Goal: Task Accomplishment & Management: Complete application form

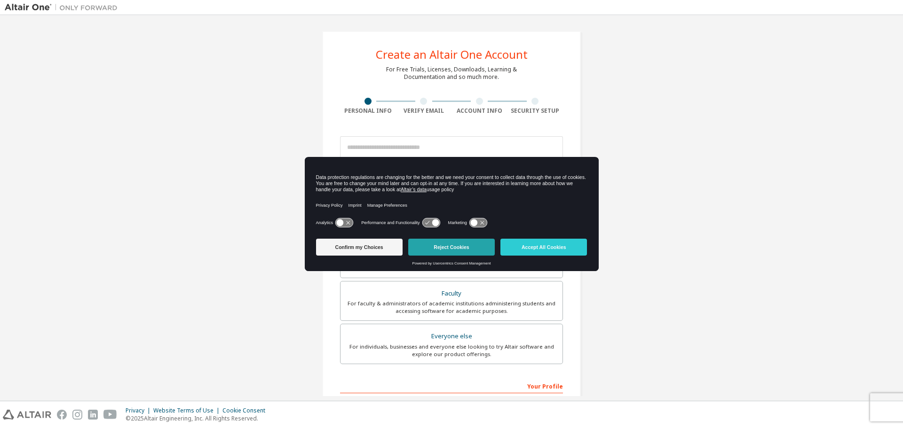
click at [445, 251] on button "Reject Cookies" at bounding box center [451, 247] width 87 height 17
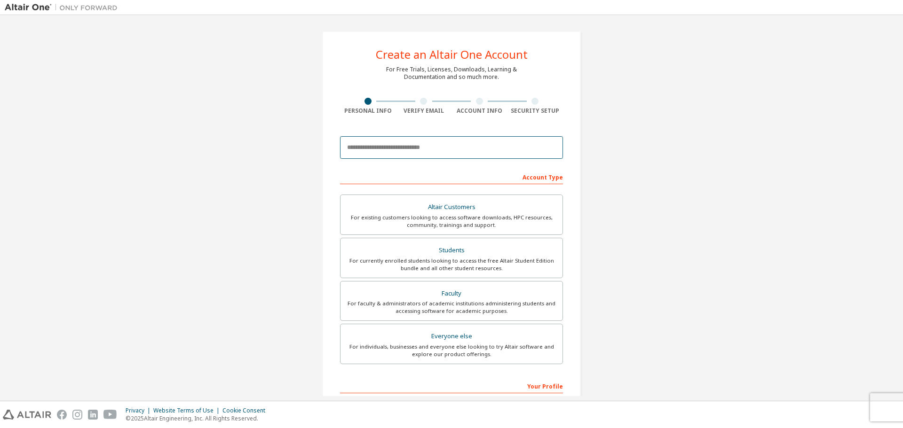
click at [405, 150] on input "email" at bounding box center [451, 147] width 223 height 23
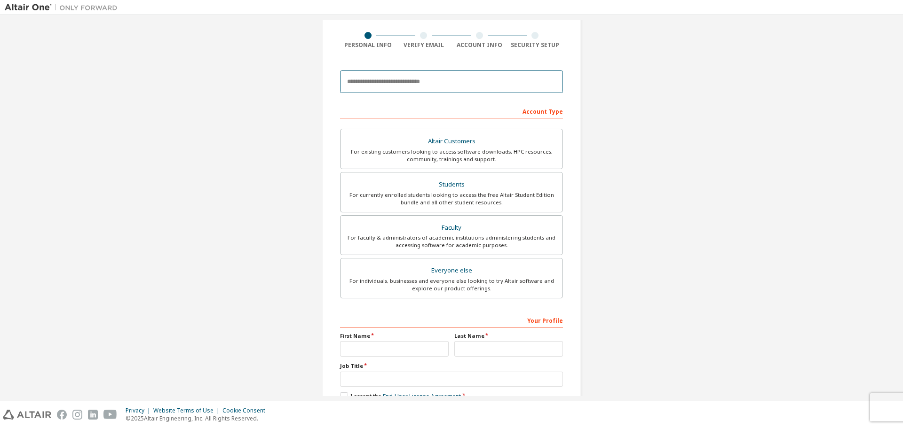
scroll to position [121, 0]
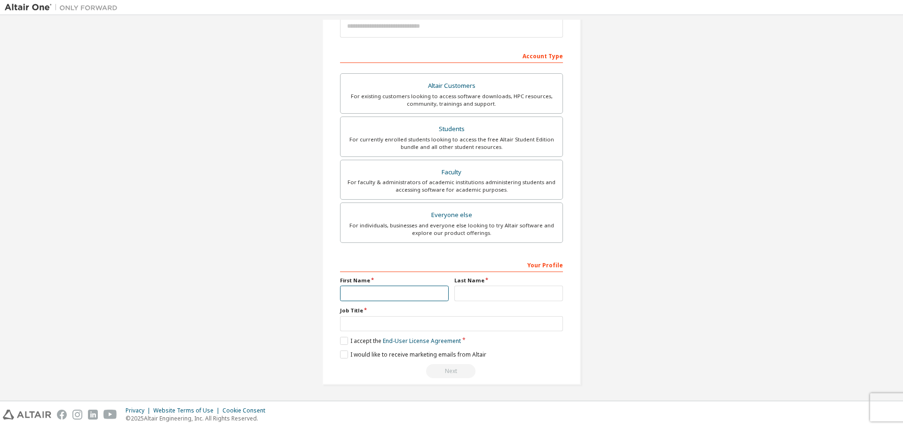
click at [413, 295] on input "text" at bounding box center [394, 294] width 109 height 16
type input "****"
click at [472, 294] on input "text" at bounding box center [508, 294] width 109 height 16
drag, startPoint x: 407, startPoint y: 297, endPoint x: 384, endPoint y: 294, distance: 22.8
click at [384, 294] on input "****" at bounding box center [394, 294] width 109 height 16
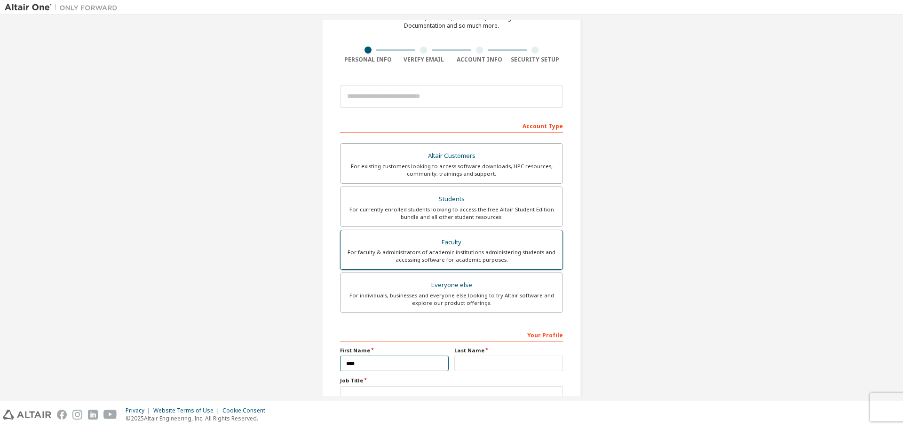
scroll to position [0, 0]
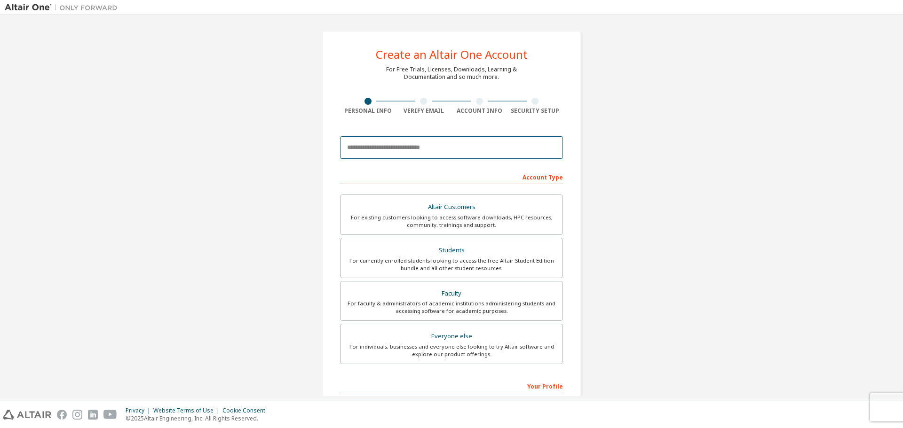
click at [388, 151] on input "email" at bounding box center [451, 147] width 223 height 23
type input "*"
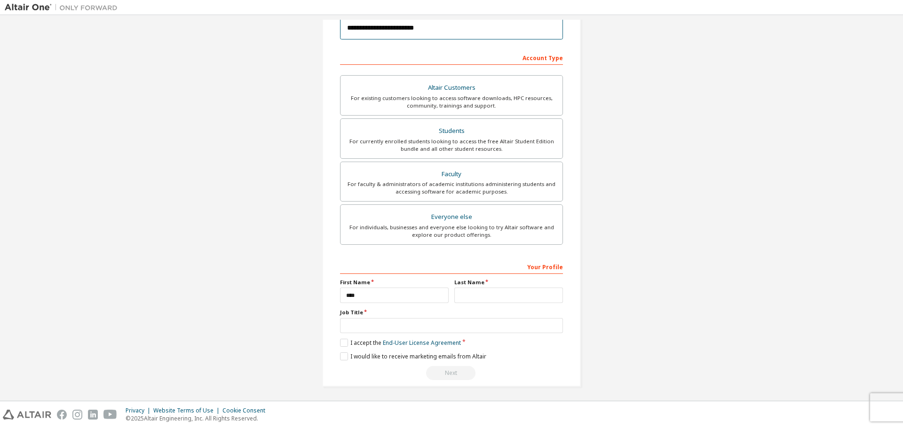
scroll to position [121, 0]
type input "**********"
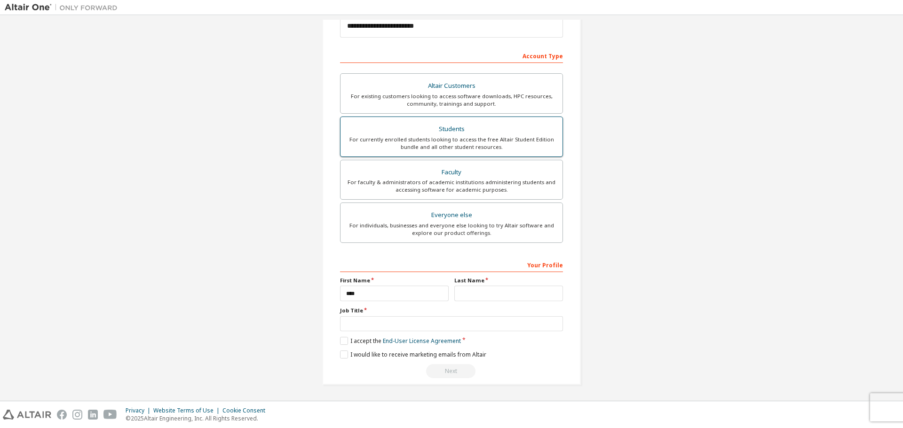
drag, startPoint x: 435, startPoint y: 127, endPoint x: 451, endPoint y: 149, distance: 26.9
click at [436, 128] on div "Students" at bounding box center [451, 129] width 211 height 13
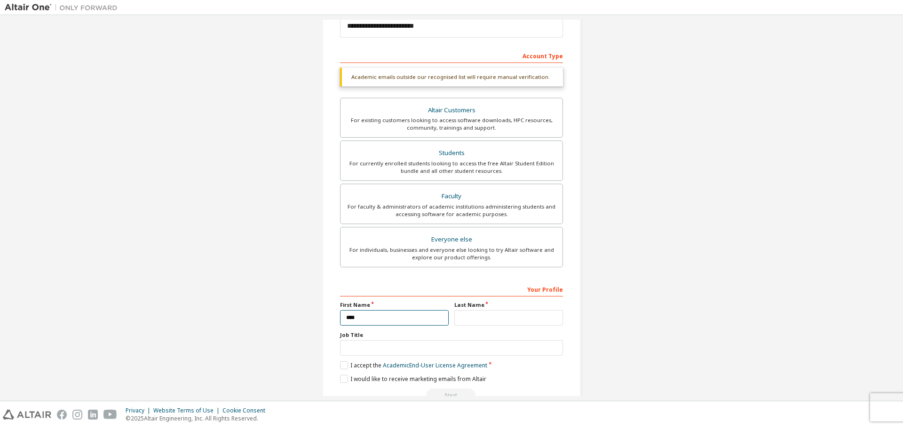
drag, startPoint x: 421, startPoint y: 320, endPoint x: 357, endPoint y: 319, distance: 64.5
click at [345, 321] on input "****" at bounding box center [394, 318] width 109 height 16
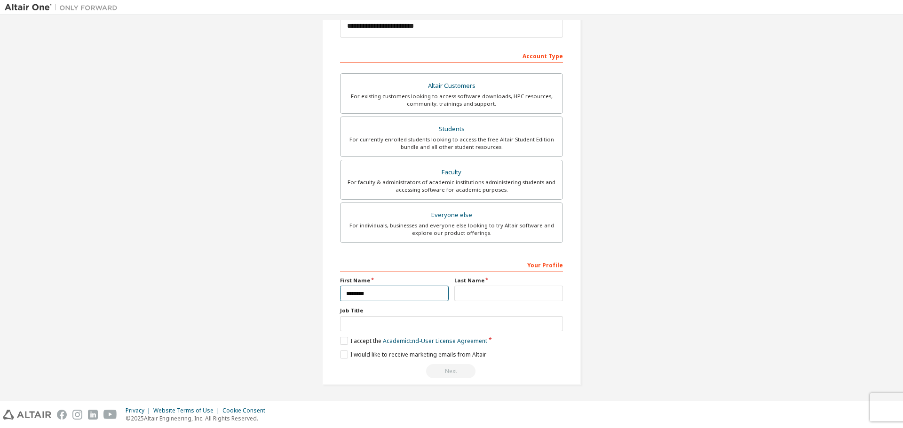
type input "********"
click at [488, 301] on input "text" at bounding box center [508, 294] width 109 height 16
type input "******"
click at [390, 327] on input "text" at bounding box center [451, 325] width 223 height 16
type input "*******"
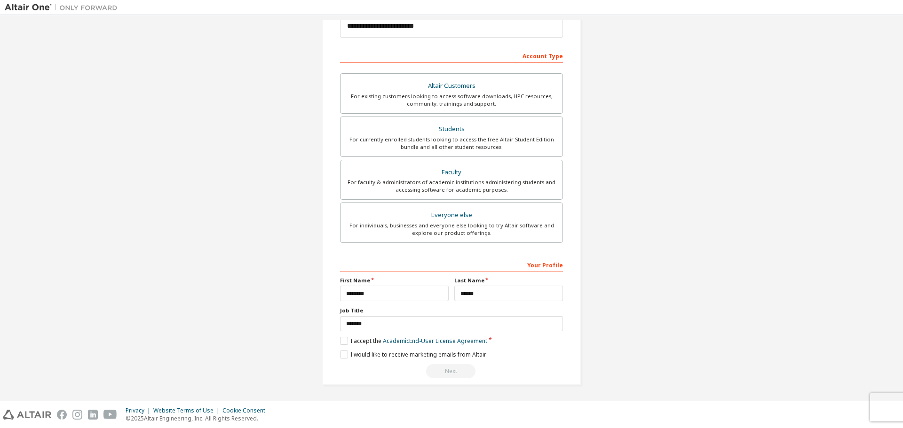
click at [337, 341] on div "**********" at bounding box center [451, 148] width 259 height 476
click at [342, 343] on label "I accept the Academic End-User License Agreement" at bounding box center [413, 341] width 147 height 8
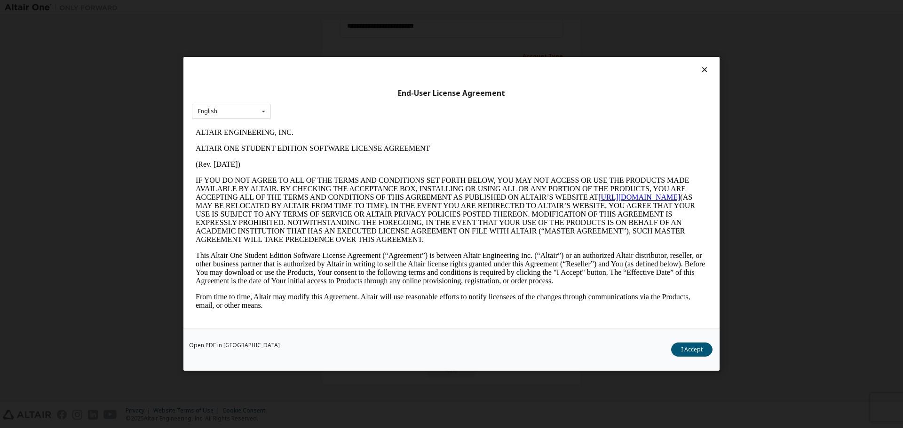
scroll to position [0, 0]
click at [696, 344] on button "I Accept" at bounding box center [691, 350] width 41 height 14
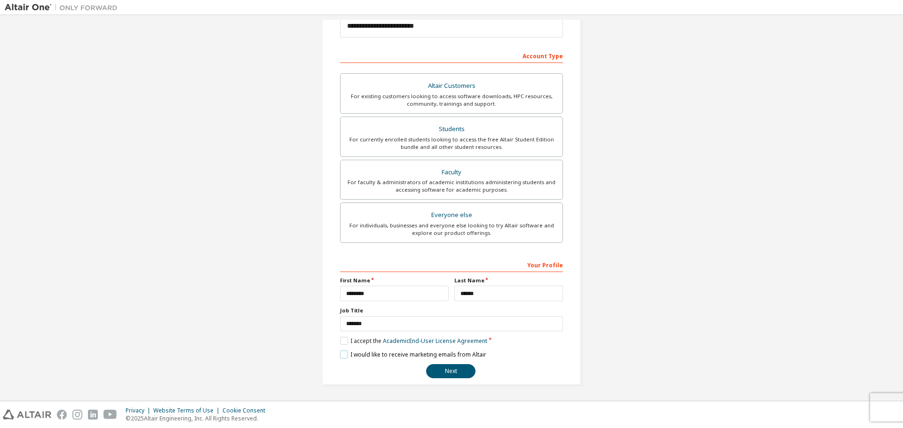
click at [341, 356] on label "I would like to receive marketing emails from Altair" at bounding box center [413, 355] width 146 height 8
click at [443, 376] on button "Next" at bounding box center [450, 372] width 49 height 14
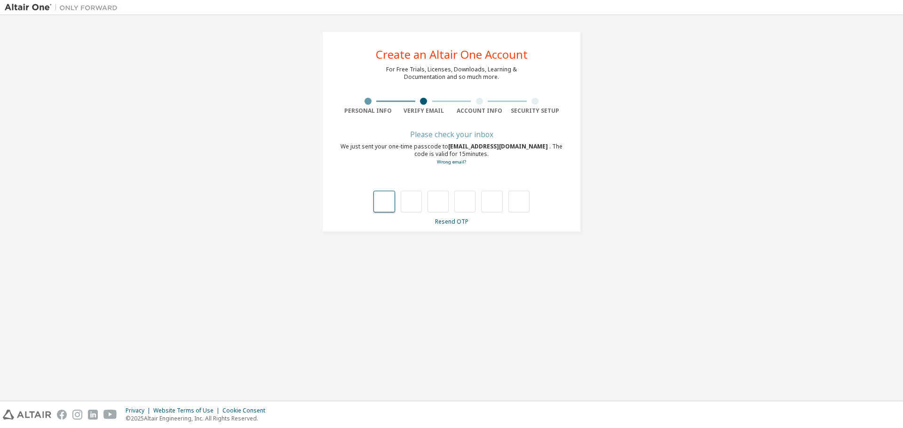
type input "*"
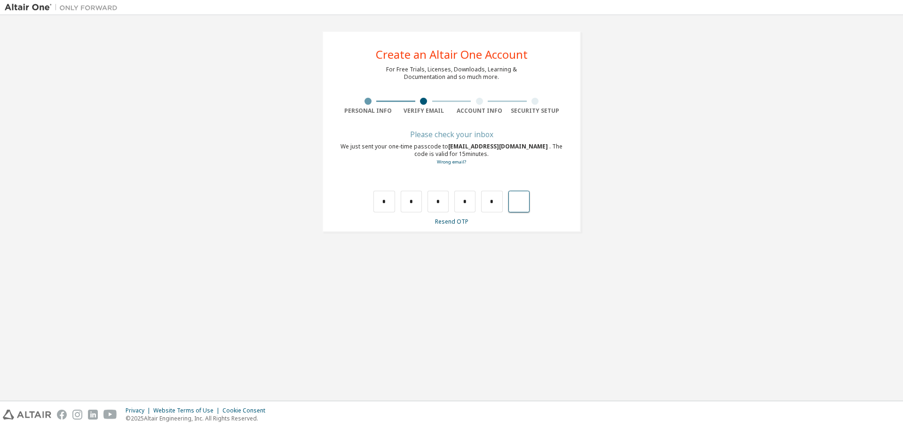
type input "*"
drag, startPoint x: 373, startPoint y: 205, endPoint x: 380, endPoint y: 202, distance: 7.6
click at [377, 204] on div "Wrong code. Please try again" at bounding box center [451, 192] width 223 height 41
click at [380, 202] on input "text" at bounding box center [383, 202] width 21 height 22
type input "*"
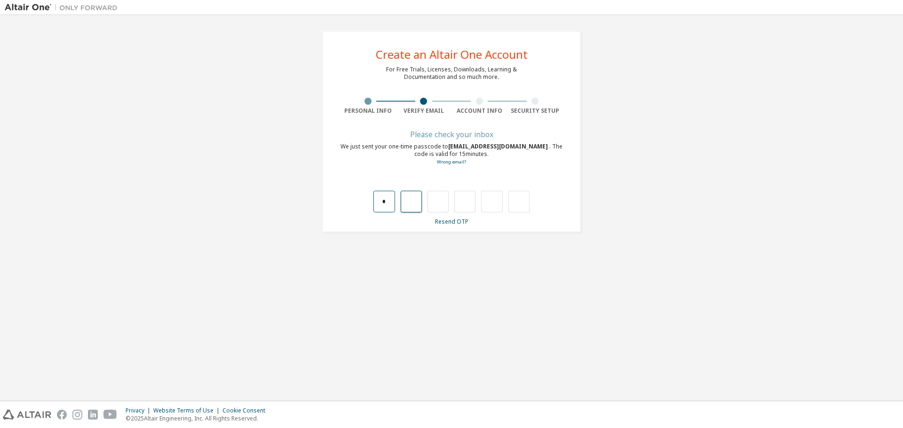
type input "*"
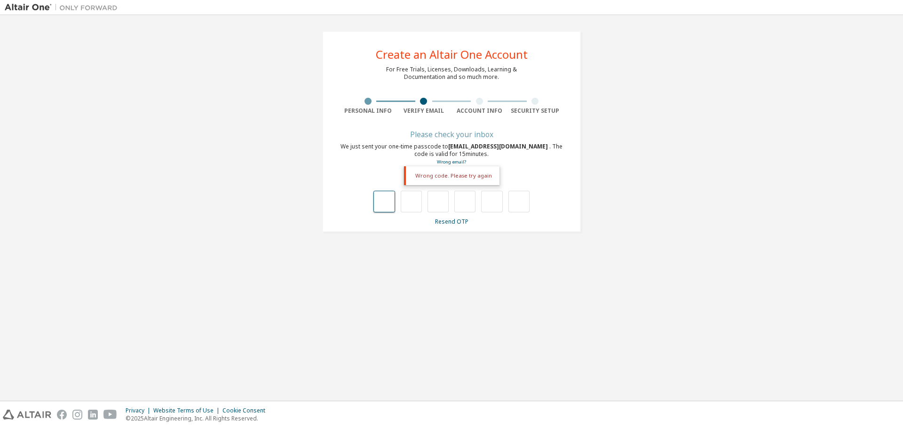
click at [382, 196] on input "text" at bounding box center [383, 202] width 21 height 22
type input "*"
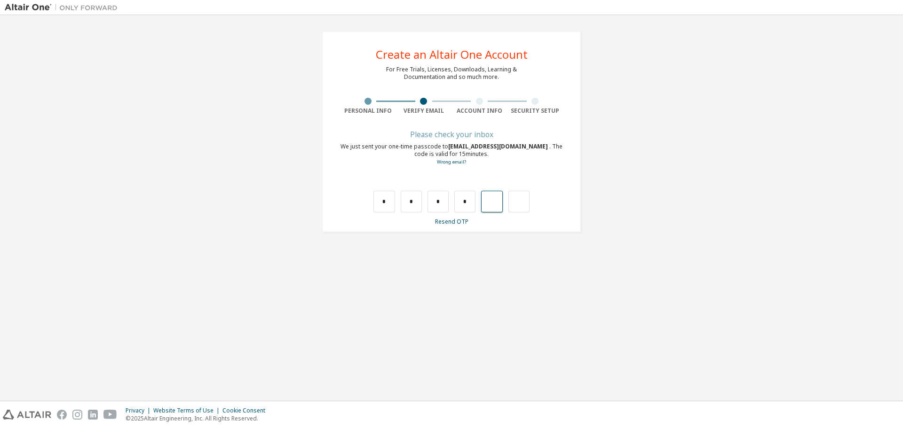
type input "*"
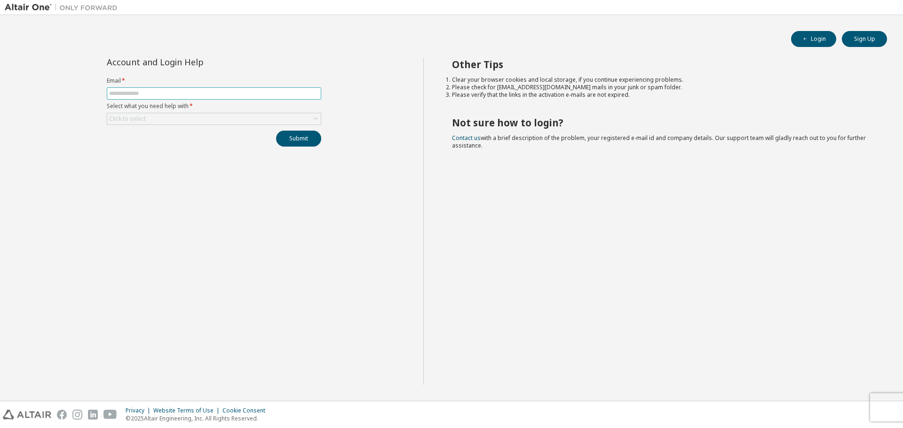
click at [149, 90] on input "text" at bounding box center [214, 94] width 210 height 8
type input "**********"
click at [181, 118] on div "Click to select" at bounding box center [214, 118] width 214 height 11
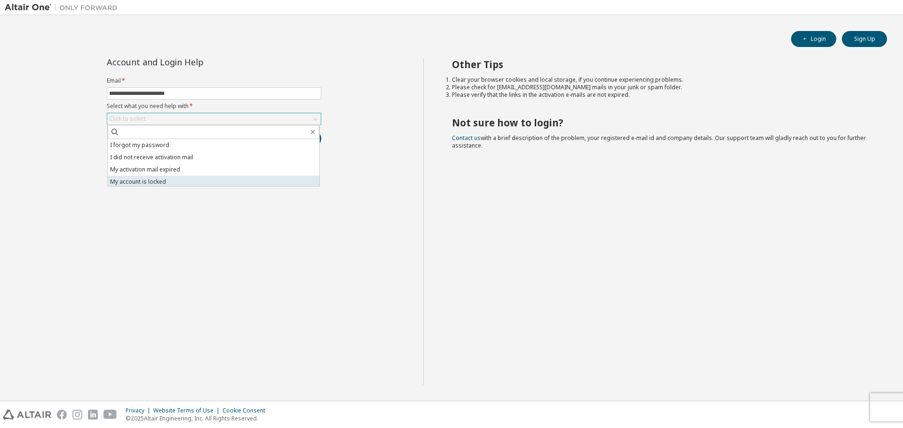
click at [182, 178] on li "My account is locked" at bounding box center [214, 182] width 212 height 12
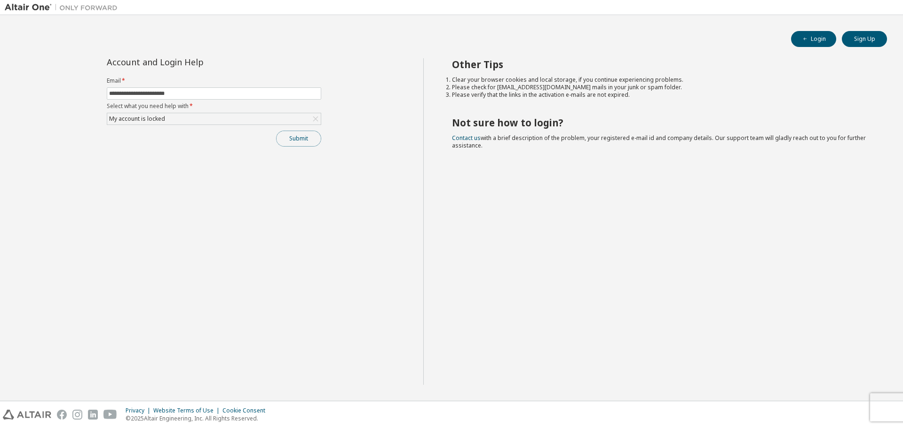
click at [304, 142] on button "Submit" at bounding box center [298, 139] width 45 height 16
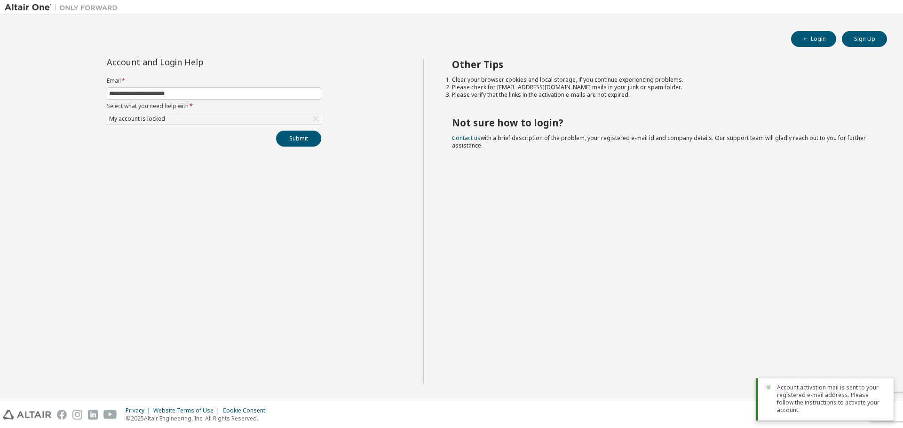
click at [295, 155] on div "**********" at bounding box center [214, 221] width 419 height 327
click at [294, 142] on button "Submit" at bounding box center [298, 139] width 45 height 16
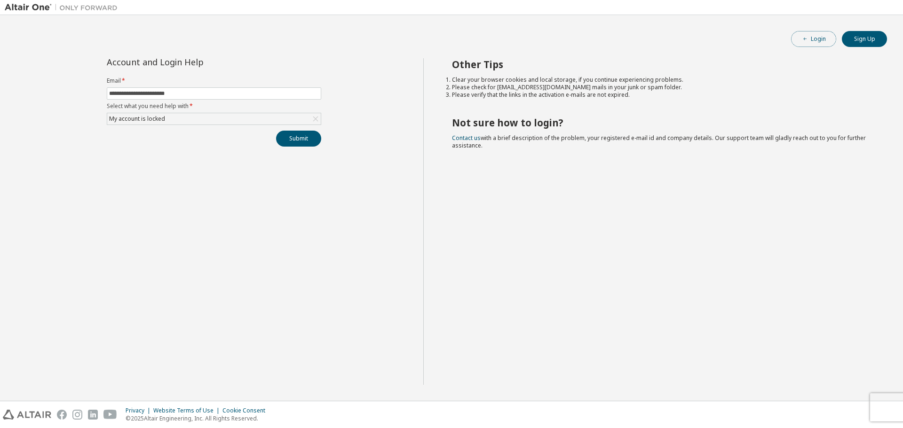
click at [813, 35] on button "Login" at bounding box center [813, 39] width 45 height 16
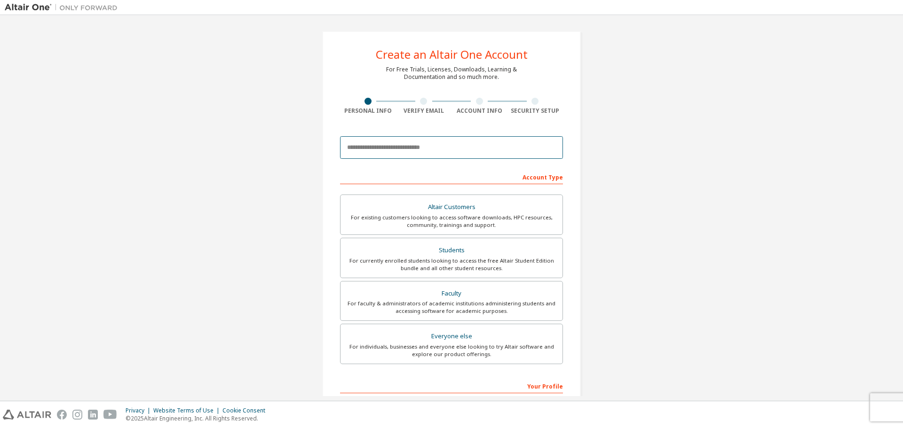
click at [404, 151] on input "email" at bounding box center [451, 147] width 223 height 23
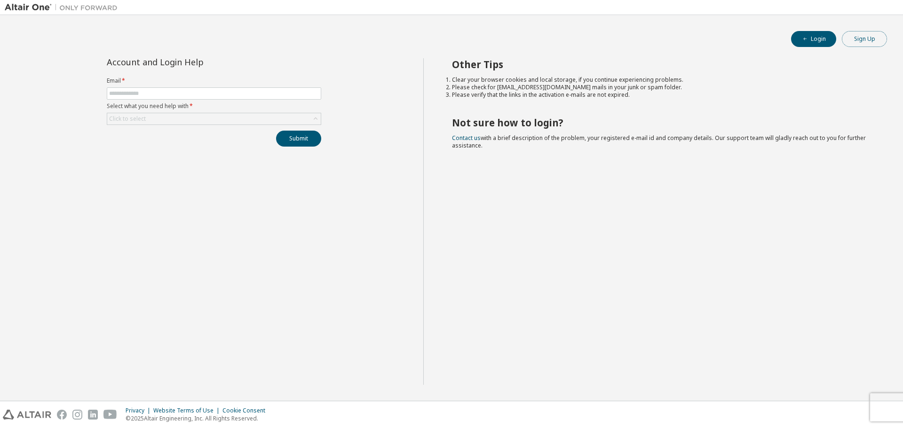
click at [850, 43] on button "Sign Up" at bounding box center [864, 39] width 45 height 16
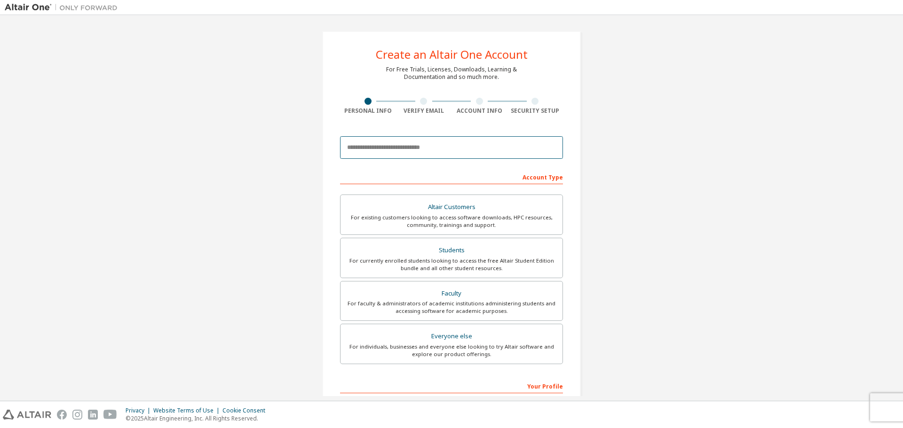
click at [452, 145] on input "email" at bounding box center [451, 147] width 223 height 23
type input "**********"
click at [464, 248] on div "Students" at bounding box center [451, 250] width 211 height 13
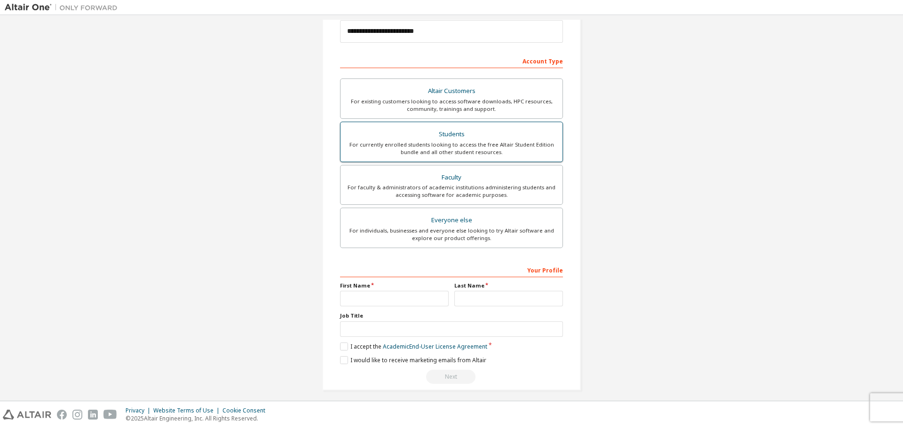
scroll to position [151, 0]
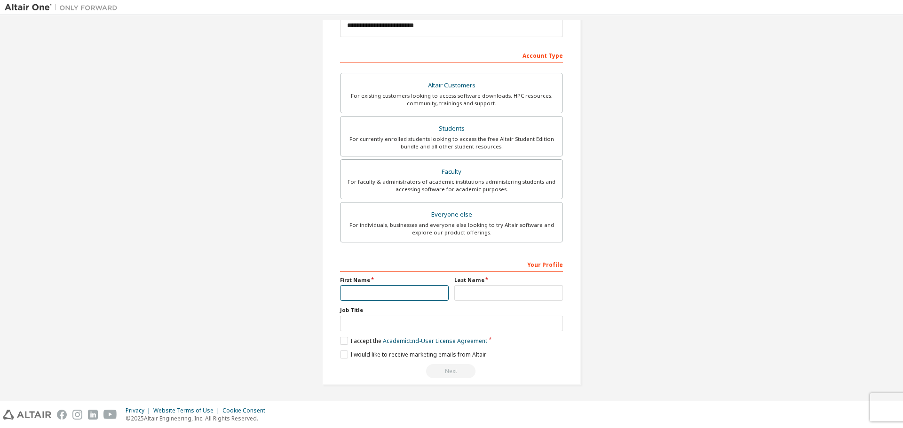
click at [416, 291] on input "text" at bounding box center [394, 294] width 109 height 16
type input "********"
click at [468, 279] on label "Last Name" at bounding box center [508, 281] width 109 height 8
drag, startPoint x: 471, startPoint y: 289, endPoint x: 468, endPoint y: 294, distance: 5.3
click at [471, 290] on input "text" at bounding box center [508, 294] width 109 height 16
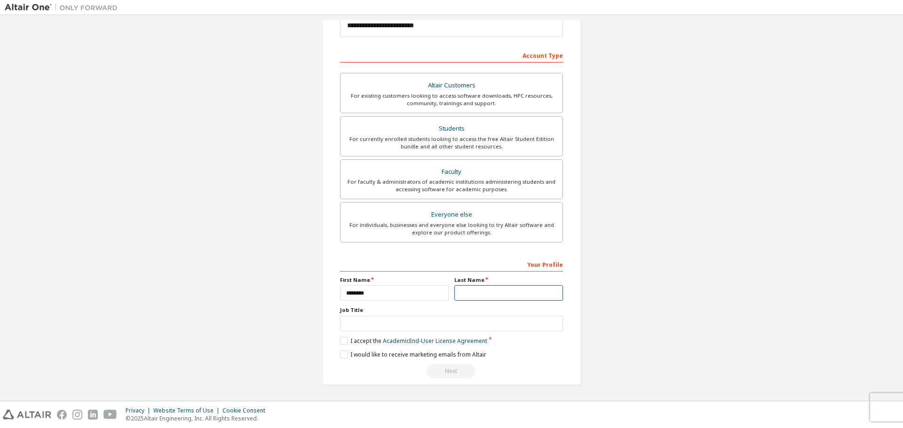
type input "******"
click at [342, 344] on label "I accept the Academic End-User License Agreement" at bounding box center [413, 341] width 147 height 8
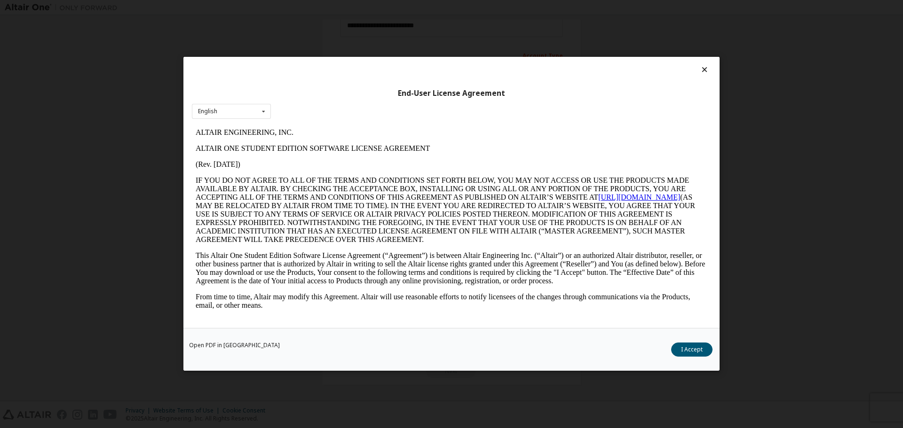
scroll to position [0, 0]
click at [690, 352] on button "I Accept" at bounding box center [691, 350] width 41 height 14
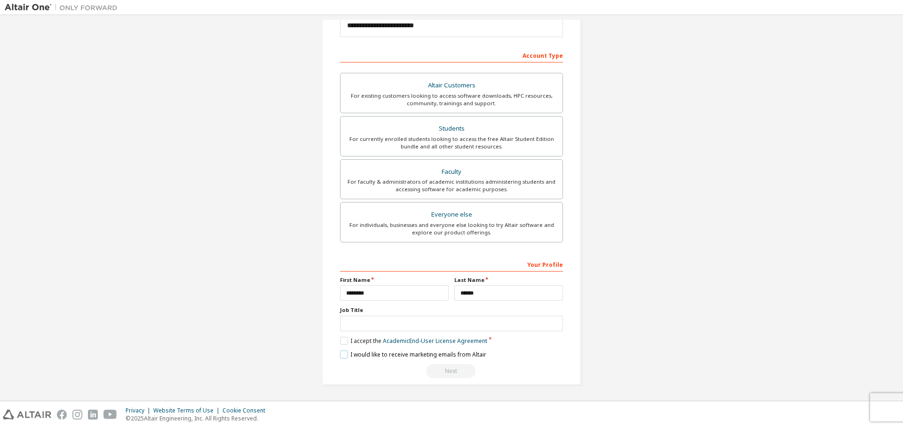
click at [346, 355] on label "I would like to receive marketing emails from Altair" at bounding box center [413, 355] width 146 height 8
click at [364, 331] on input "text" at bounding box center [451, 324] width 223 height 16
type input "*******"
click at [440, 368] on div "Next" at bounding box center [451, 372] width 223 height 14
drag, startPoint x: 472, startPoint y: 329, endPoint x: 341, endPoint y: 328, distance: 130.8
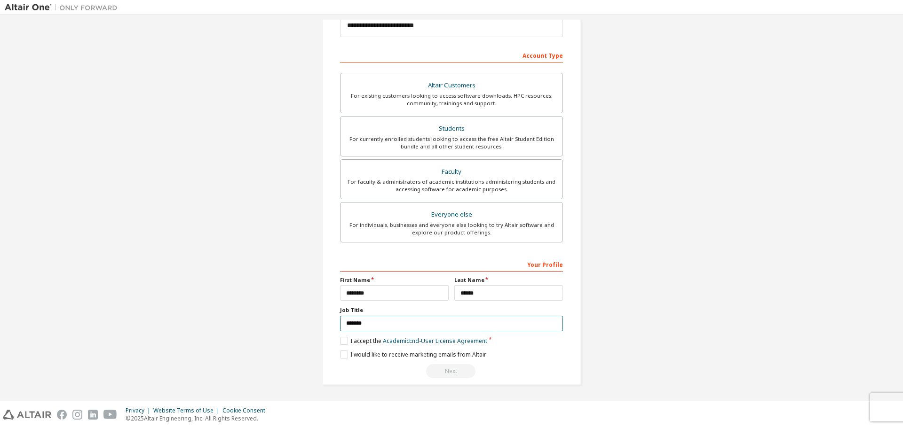
click at [341, 328] on input "*******" at bounding box center [451, 324] width 223 height 16
click at [373, 324] on input "*******" at bounding box center [451, 324] width 223 height 16
drag, startPoint x: 460, startPoint y: 366, endPoint x: 405, endPoint y: 347, distance: 59.0
click at [460, 365] on div "Next" at bounding box center [451, 372] width 223 height 14
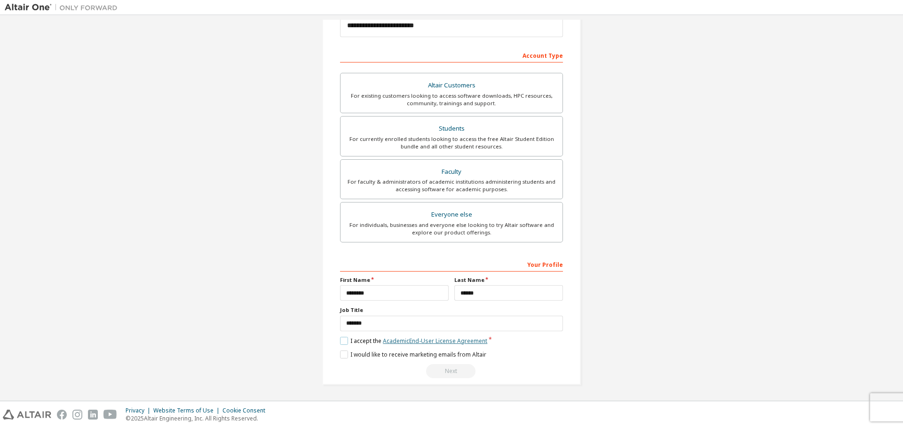
click at [394, 345] on link "Academic End-User License Agreement" at bounding box center [435, 341] width 104 height 8
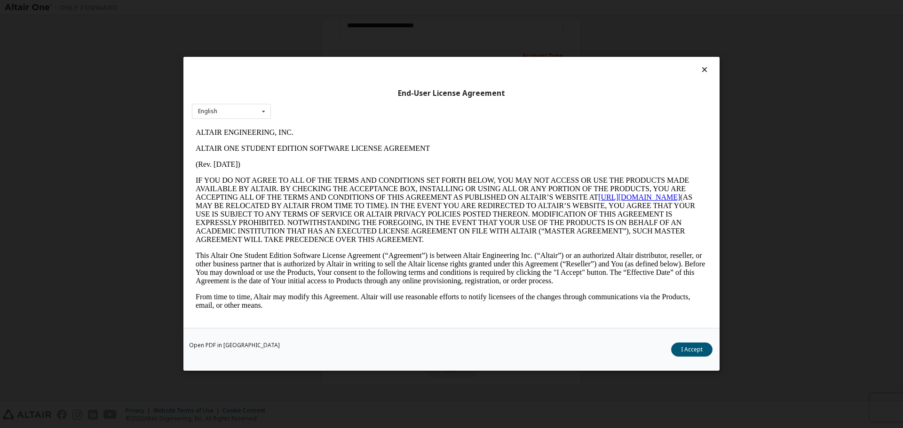
scroll to position [0, 0]
click at [686, 349] on button "I Accept" at bounding box center [691, 350] width 41 height 14
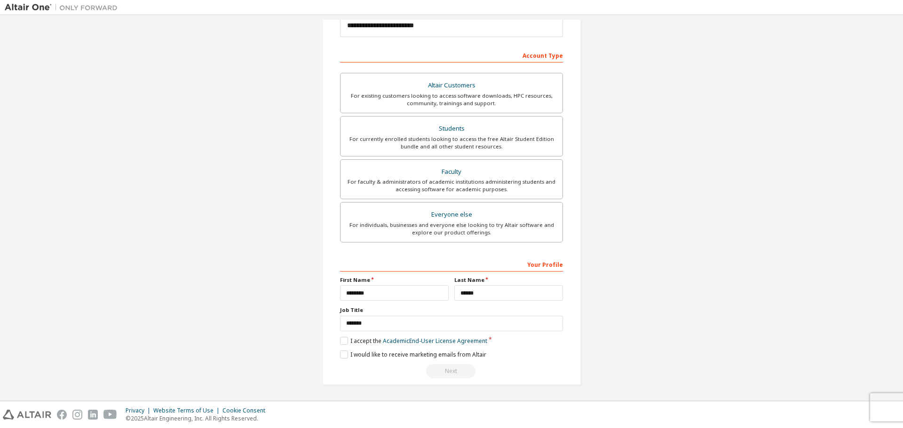
click at [454, 372] on div "Next" at bounding box center [451, 372] width 223 height 14
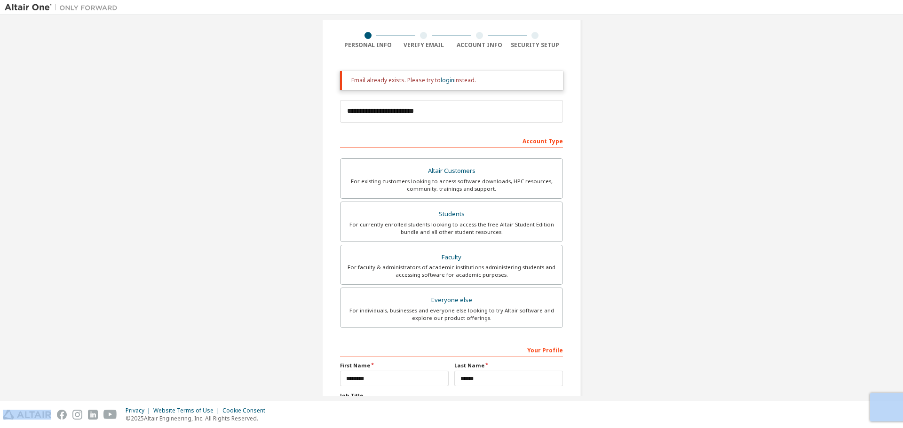
scroll to position [151, 0]
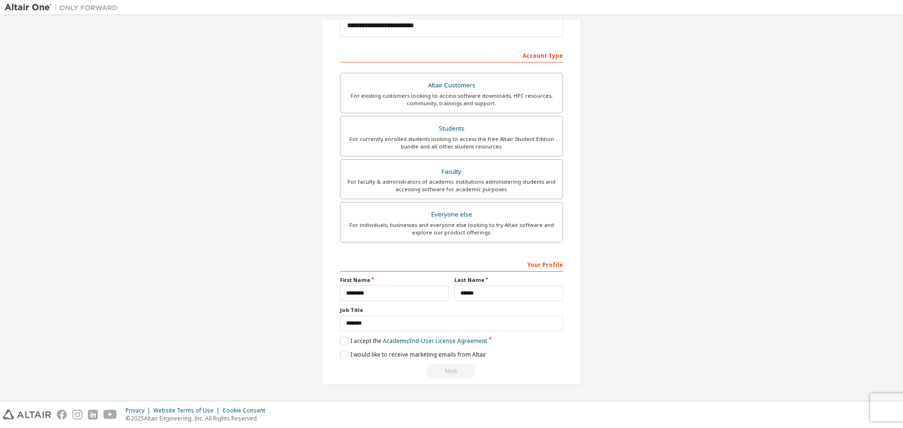
click at [447, 372] on div "Next" at bounding box center [451, 372] width 223 height 14
drag, startPoint x: 447, startPoint y: 372, endPoint x: 445, endPoint y: 366, distance: 5.5
click at [446, 369] on div "Next" at bounding box center [451, 372] width 223 height 14
click at [445, 366] on div "Next" at bounding box center [451, 372] width 223 height 14
click at [437, 99] on div "For existing customers looking to access software downloads, HPC resources, com…" at bounding box center [451, 99] width 211 height 15
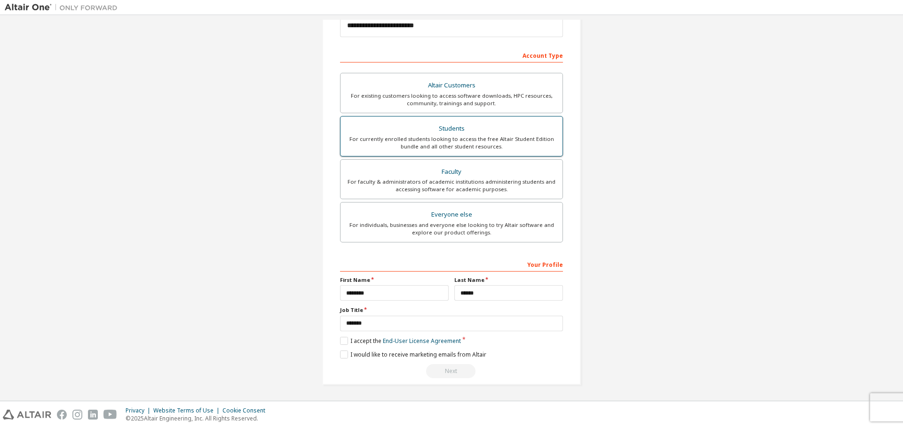
click at [432, 132] on div "Students" at bounding box center [451, 128] width 211 height 13
click at [424, 175] on div "Faculty" at bounding box center [451, 172] width 211 height 13
click at [341, 341] on label "I accept the Academic End-User License Agreement" at bounding box center [413, 341] width 147 height 8
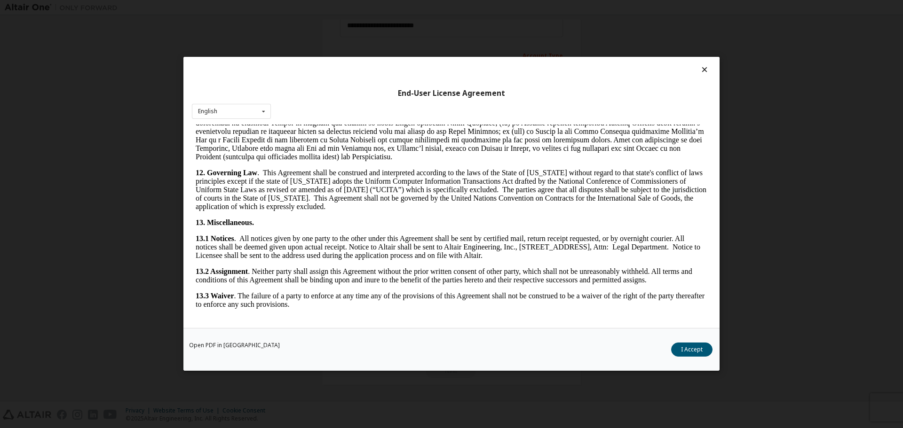
scroll to position [1419, 0]
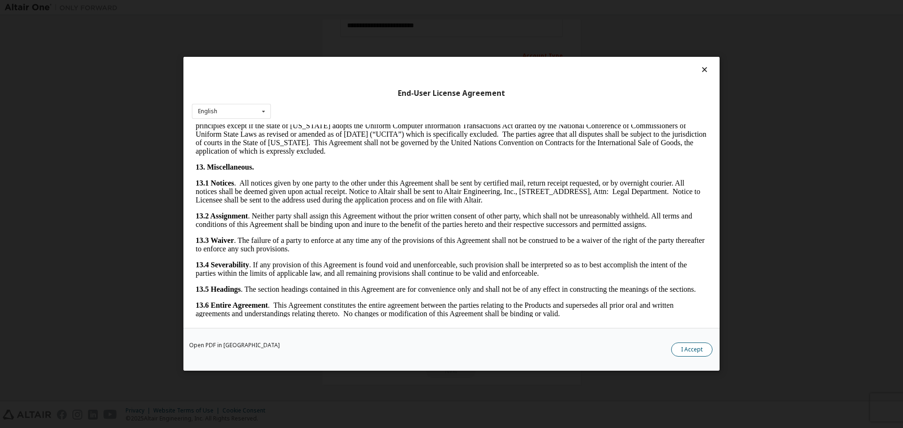
click at [690, 352] on button "I Accept" at bounding box center [691, 350] width 41 height 14
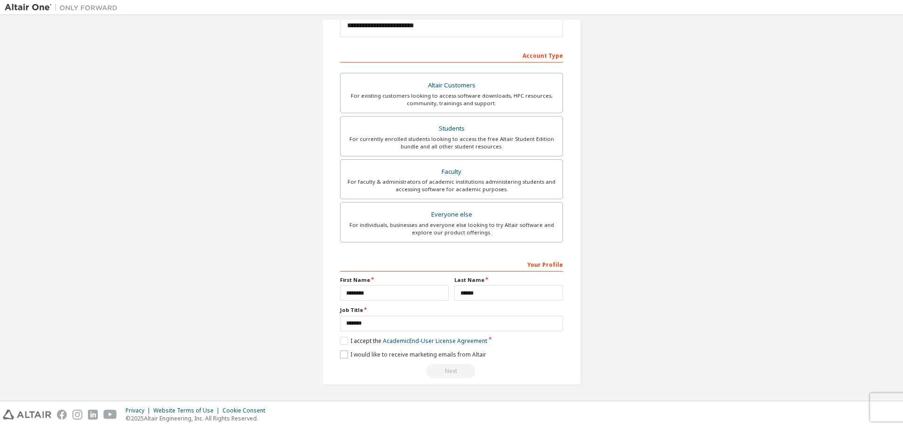
drag, startPoint x: 447, startPoint y: 373, endPoint x: 454, endPoint y: 356, distance: 19.4
click at [447, 371] on div "Next" at bounding box center [451, 372] width 223 height 14
click at [478, 135] on div "Students" at bounding box center [451, 128] width 211 height 13
click at [471, 142] on div "For currently enrolled students looking to access the free Altair Student Editi…" at bounding box center [451, 142] width 211 height 15
click at [471, 141] on div "For currently enrolled students looking to access the free Altair Student Editi…" at bounding box center [451, 142] width 211 height 15
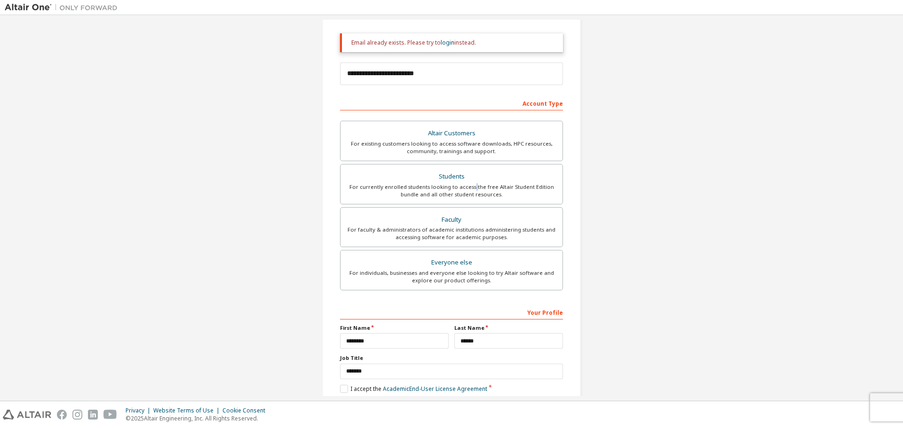
scroll to position [0, 0]
